Goal: Information Seeking & Learning: Learn about a topic

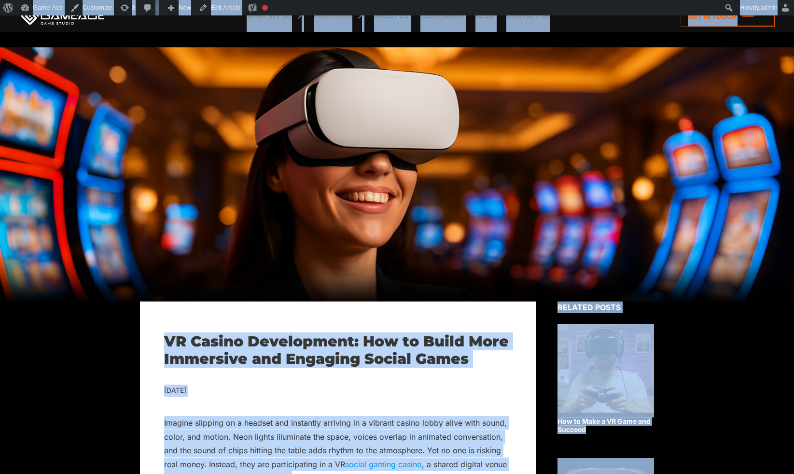
click at [549, 119] on div at bounding box center [397, 174] width 794 height 254
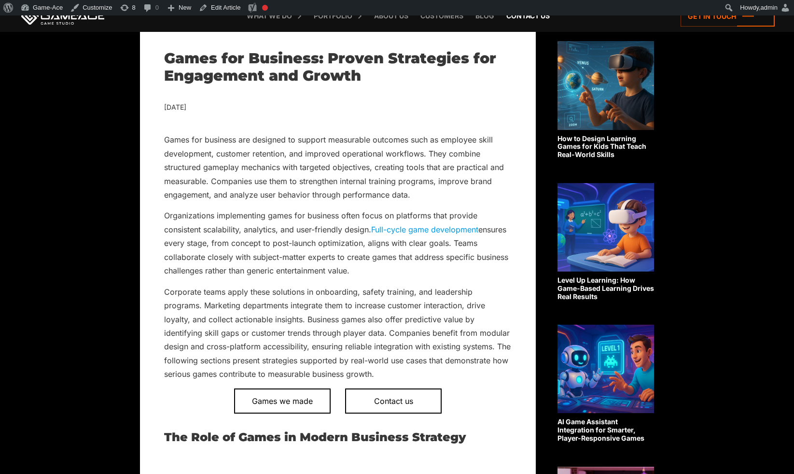
scroll to position [340, 0]
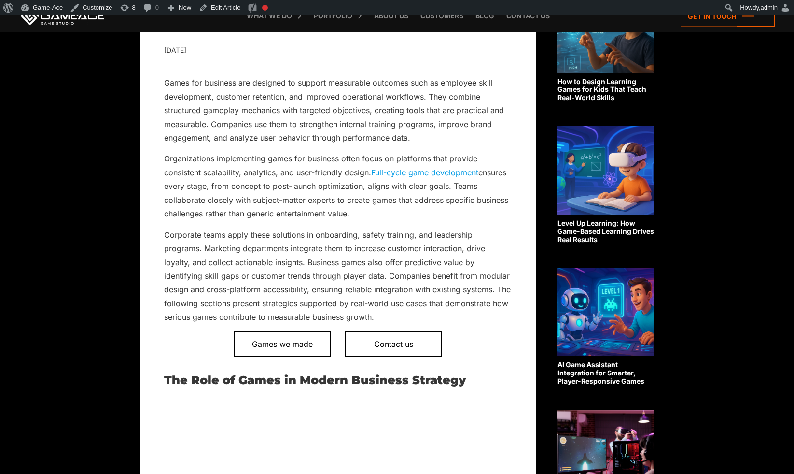
click at [490, 172] on p "Organizations implementing games for business often focus on platforms that pro…" at bounding box center [338, 186] width 348 height 69
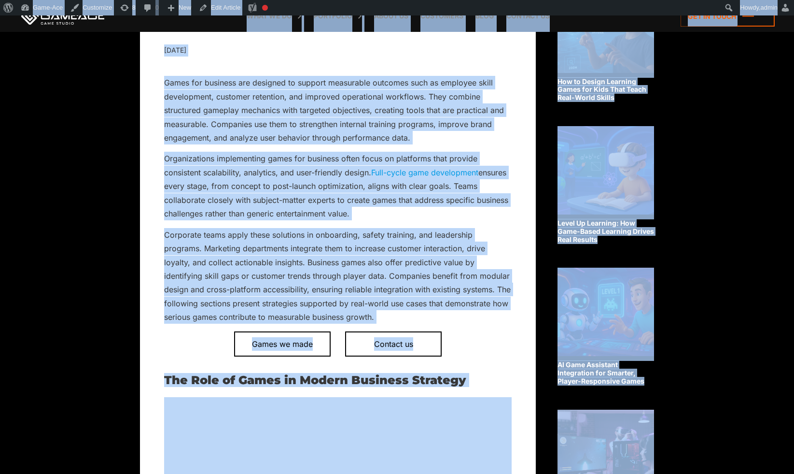
copy body "Back to top Games for Business: Proven Strategies for Engagement and Growth Sep…"
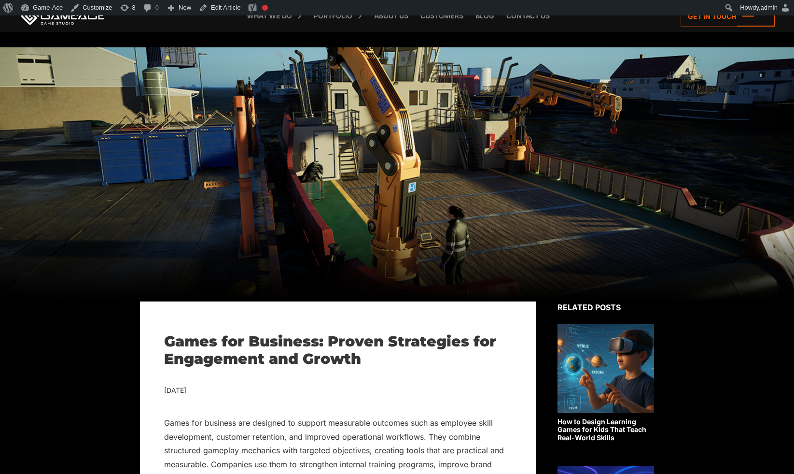
click at [294, 349] on h1 "Games for Business: Proven Strategies for Engagement and Growth" at bounding box center [338, 350] width 348 height 35
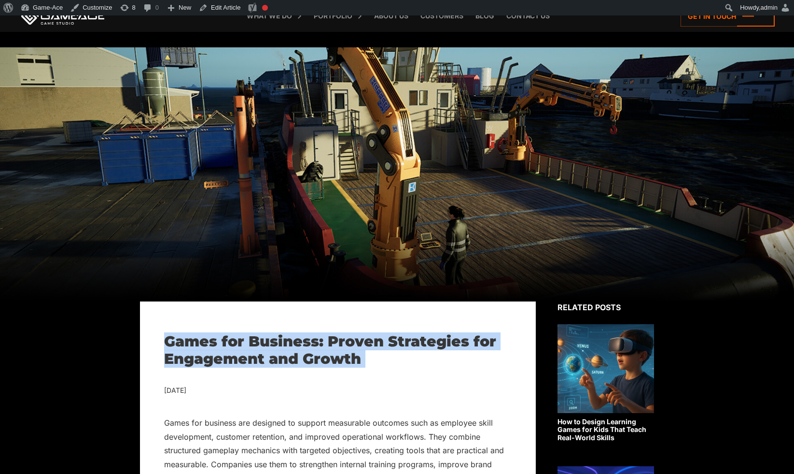
click at [294, 349] on h1 "Games for Business: Proven Strategies for Engagement and Growth" at bounding box center [338, 350] width 348 height 35
copy div "Games for Business: Proven Strategies for Engagement and Growth"
